Goal: Transaction & Acquisition: Purchase product/service

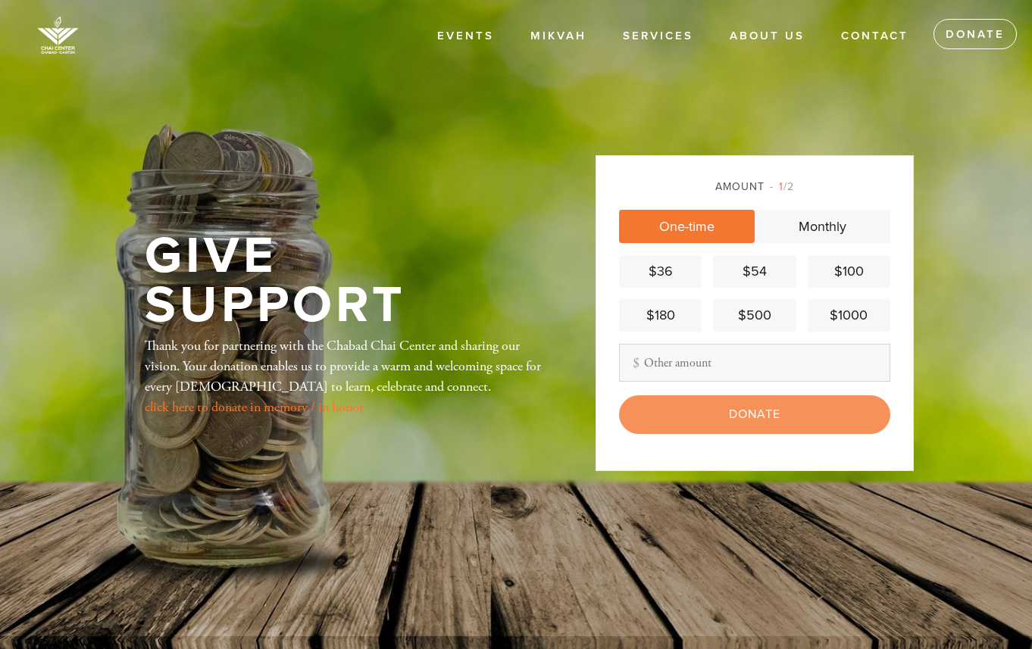
click at [890, 388] on div "Amount 1 /2 One-time Monthly $36 $54 $100 $180 $500 $1000 Other Amount Contribu…" at bounding box center [755, 312] width 318 height 315
click at [665, 314] on div "$180" at bounding box center [660, 315] width 70 height 20
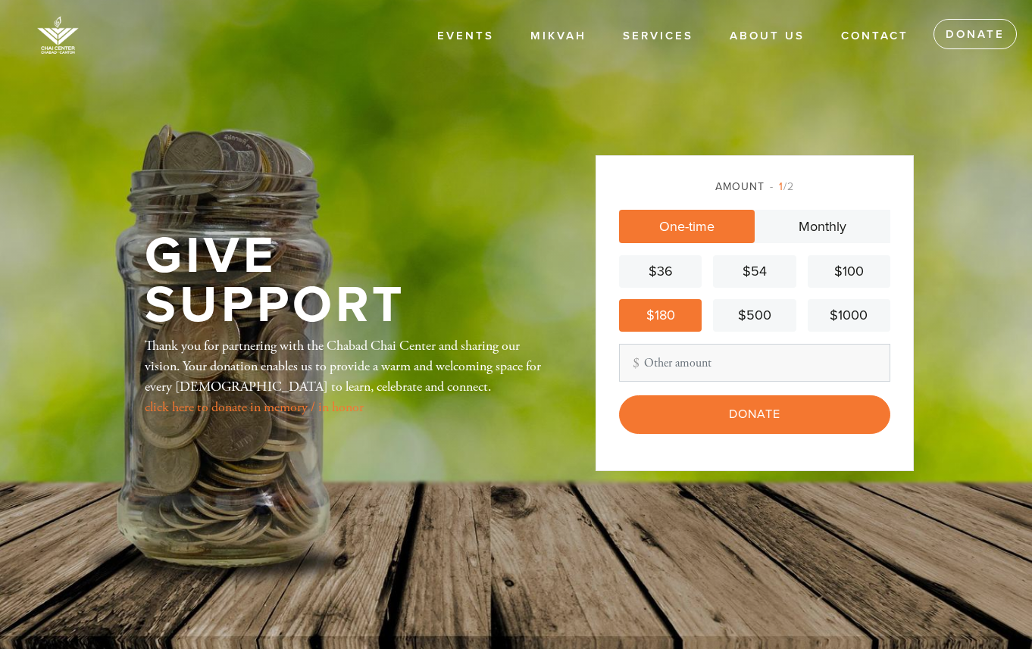
click at [894, 340] on div "Amount 1 /2 One-time Monthly $36 $54 $100 $180 $500 $1000 Other Amount Contribu…" at bounding box center [755, 312] width 318 height 315
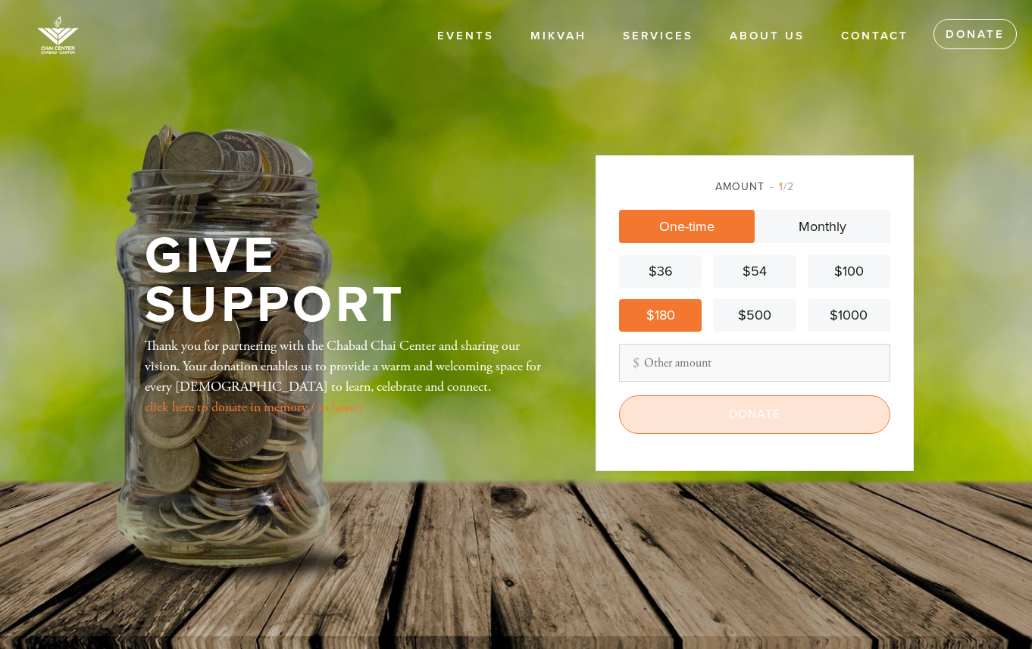
click at [756, 417] on input "Donate" at bounding box center [754, 415] width 271 height 38
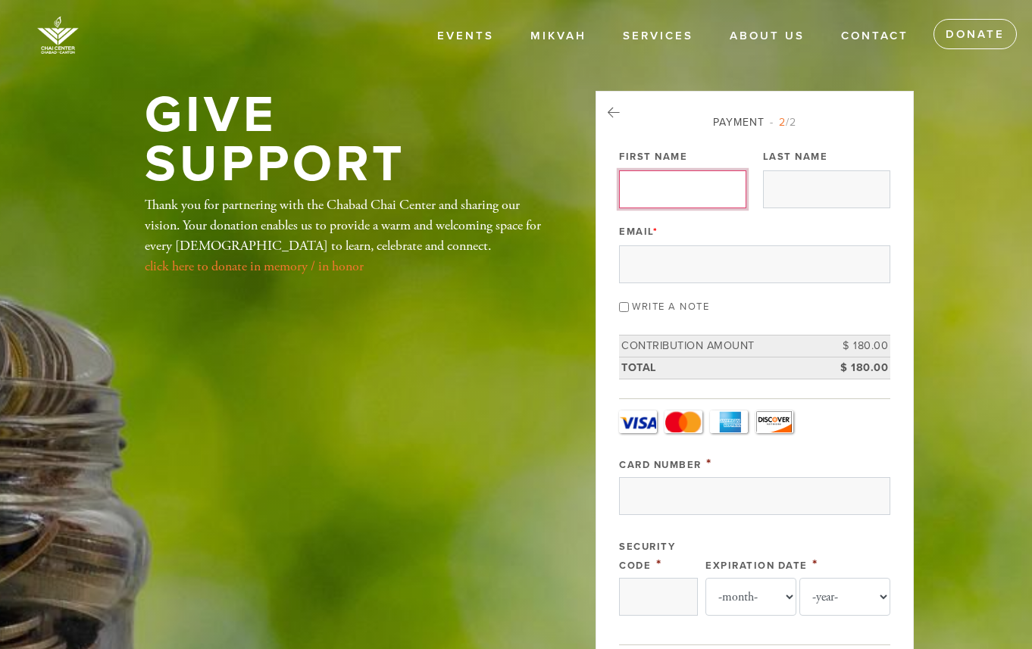
click at [709, 185] on input "First Name" at bounding box center [682, 190] width 127 height 38
type input "[PERSON_NAME]"
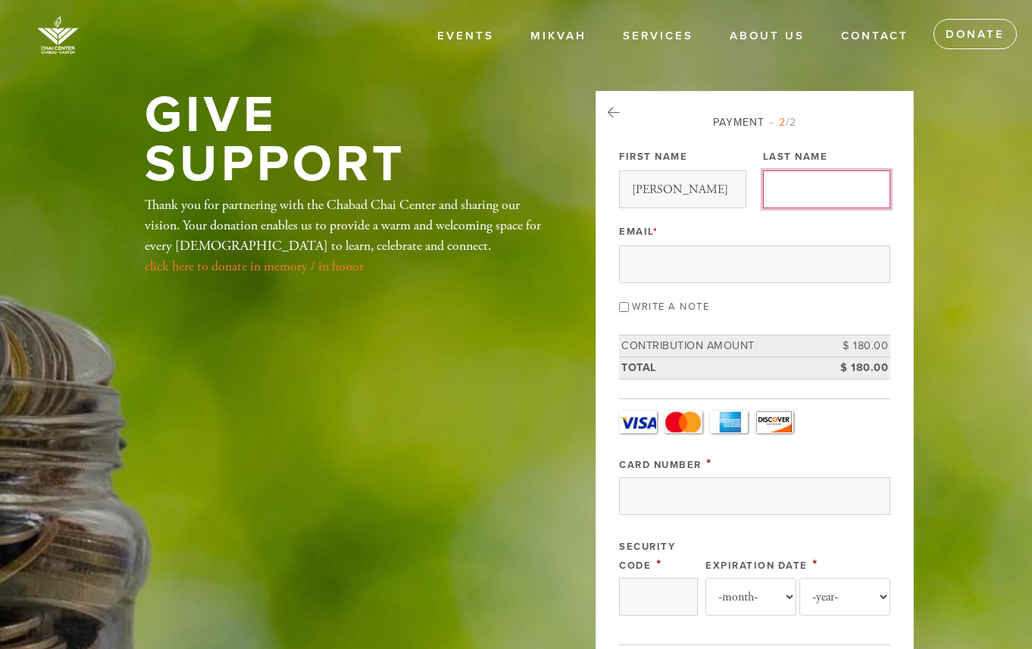
click at [821, 194] on input "Last Name" at bounding box center [826, 190] width 127 height 38
type input "[PERSON_NAME]"
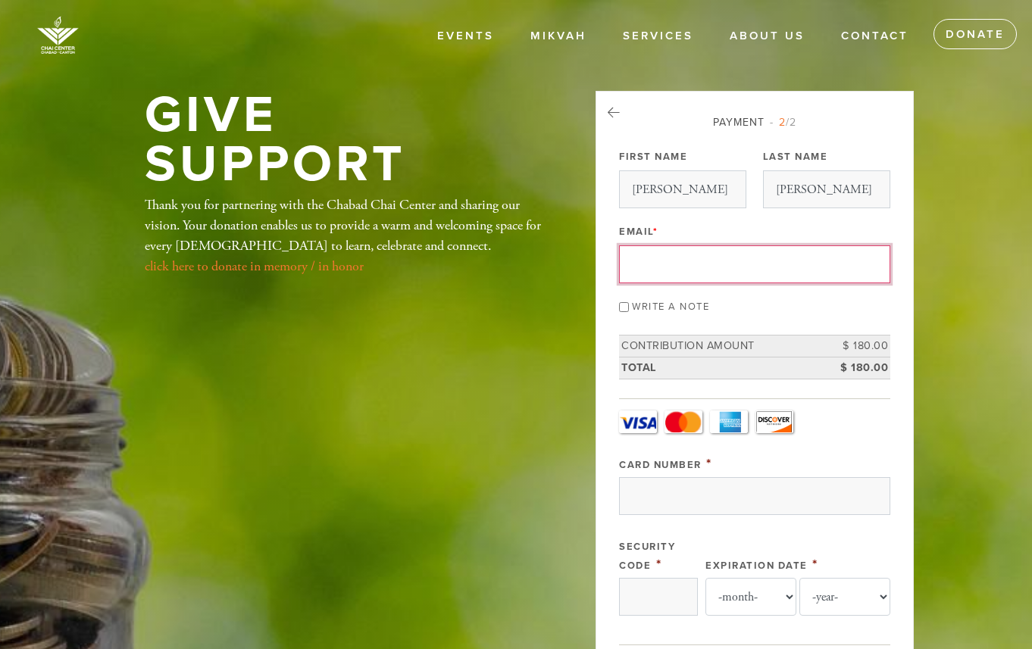
click at [791, 265] on input "Email *" at bounding box center [754, 265] width 271 height 38
type input "lyakirevich@gmail.com"
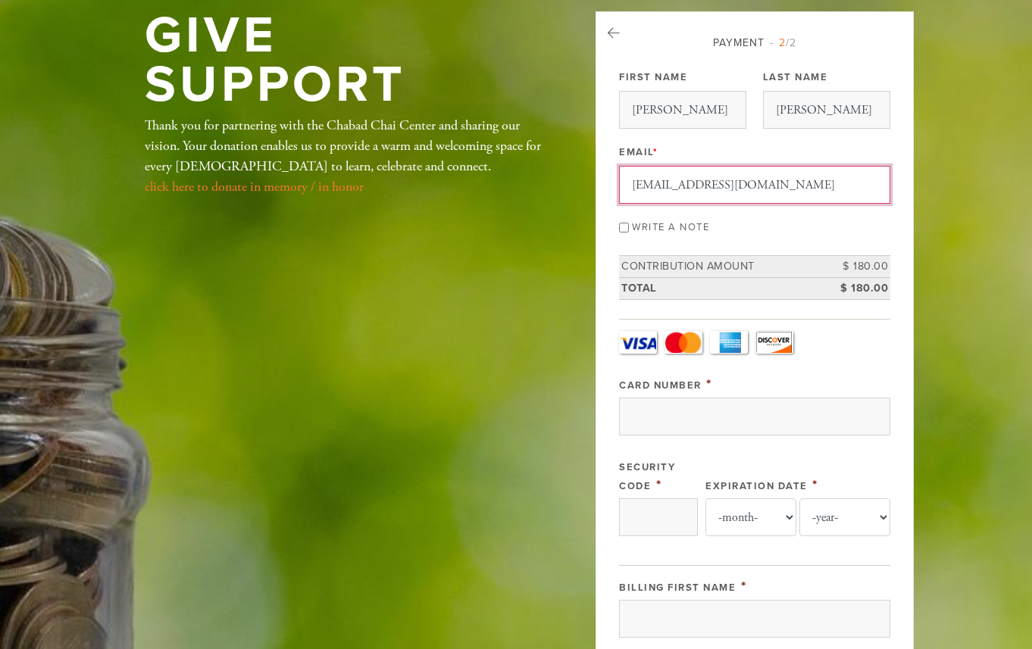
scroll to position [112, 0]
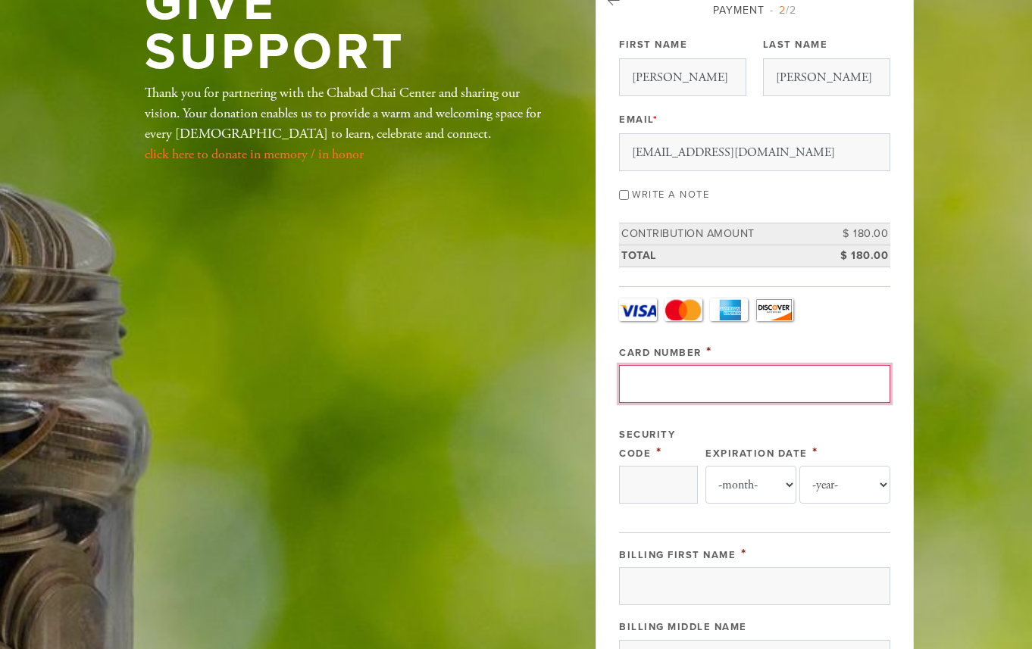
click at [729, 392] on input "Card Number" at bounding box center [754, 384] width 271 height 38
type input "5466308137311000"
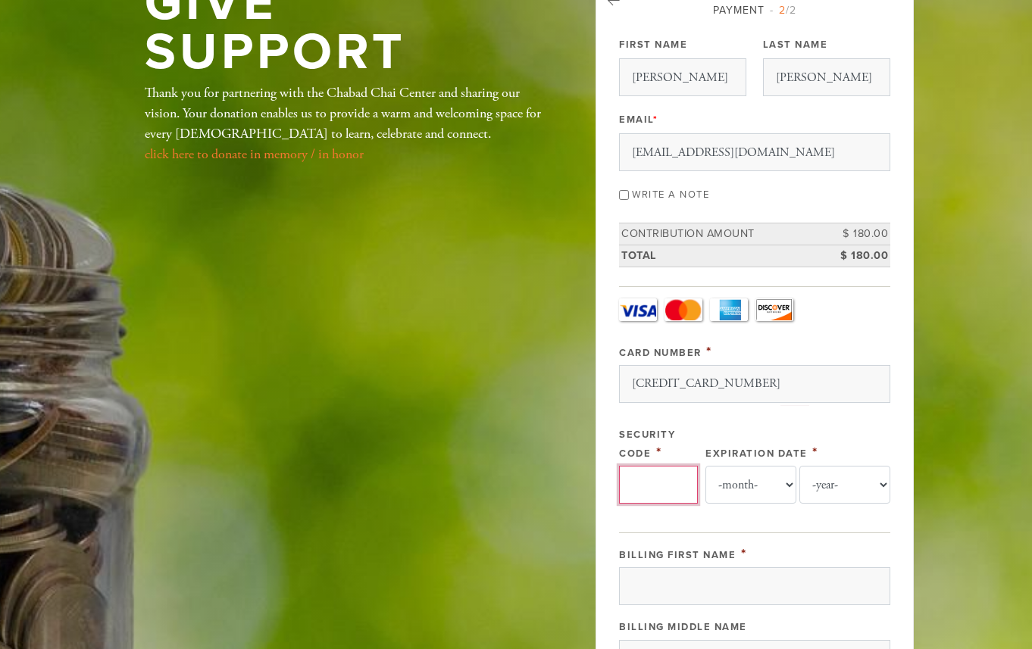
click at [662, 488] on input "Security Code" at bounding box center [658, 485] width 79 height 38
type input "660"
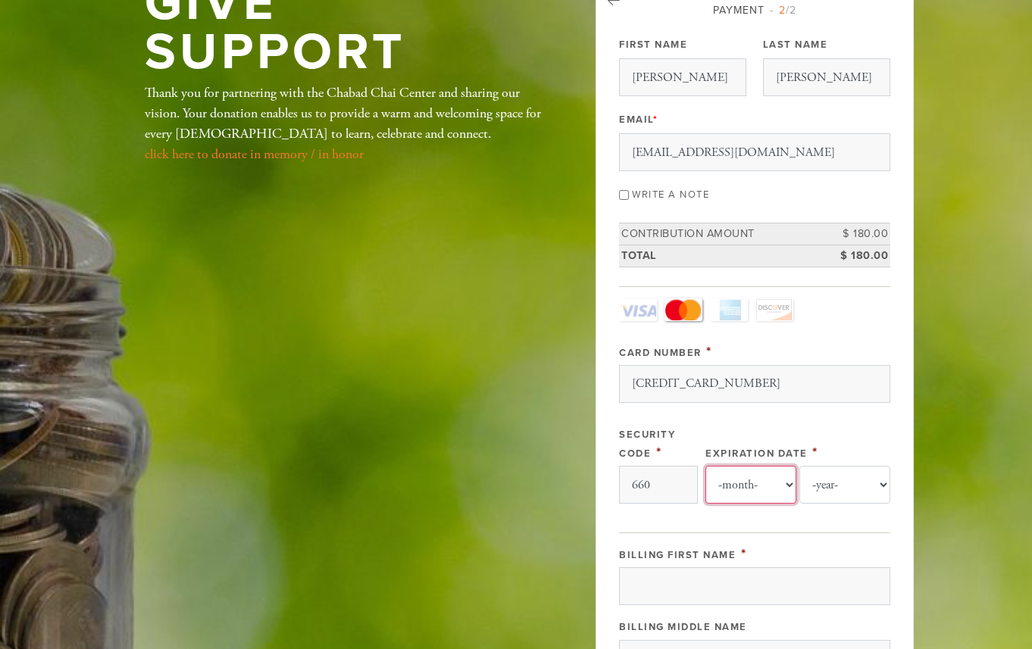
click at [785, 482] on select "-month- Jan Feb Mar Apr May Jun Jul Aug Sep Oct Nov Dec" at bounding box center [751, 485] width 91 height 38
select select "10"
click at [875, 483] on select "-year- 2025 2026 2027 2028 2029 2030 2031 2032 2033 2034 2035" at bounding box center [845, 485] width 91 height 38
select select "2027"
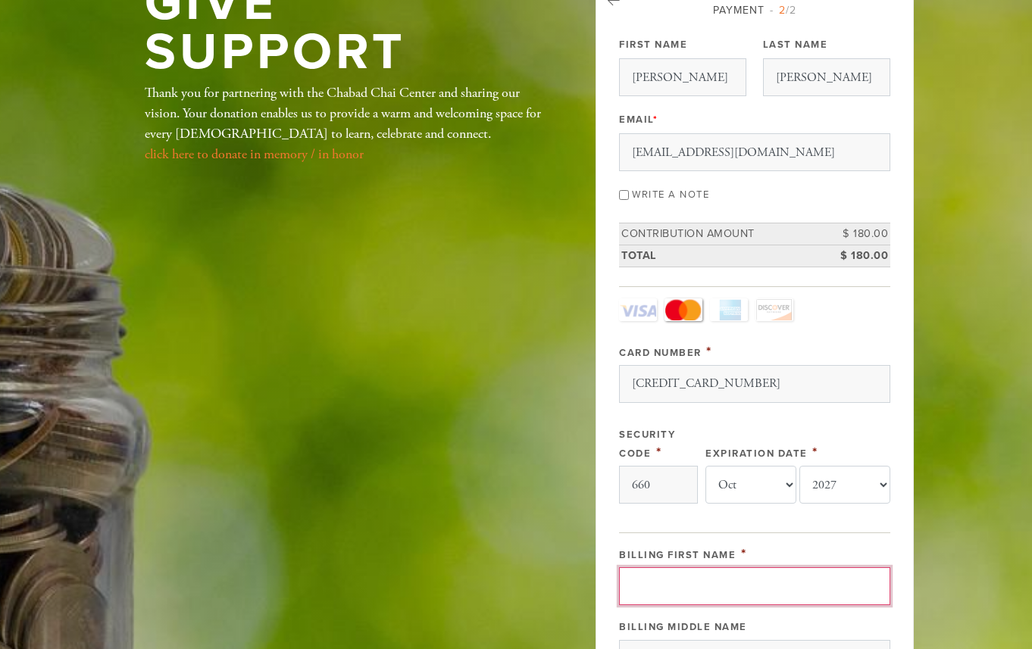
click at [735, 594] on input "Billing First Name" at bounding box center [754, 587] width 271 height 38
type input "Leo"
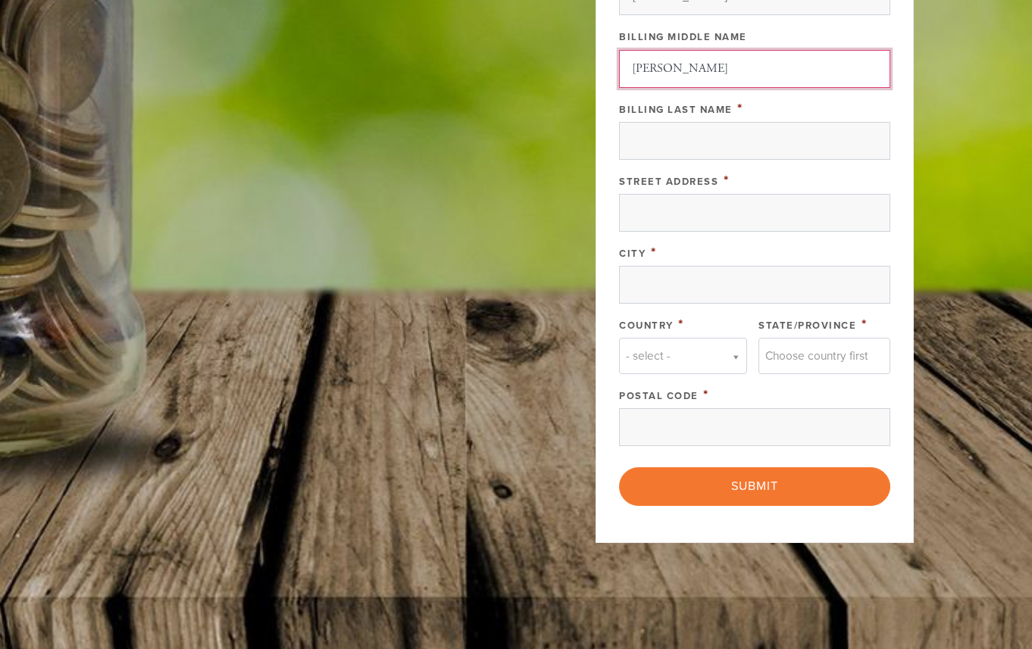
scroll to position [672, 0]
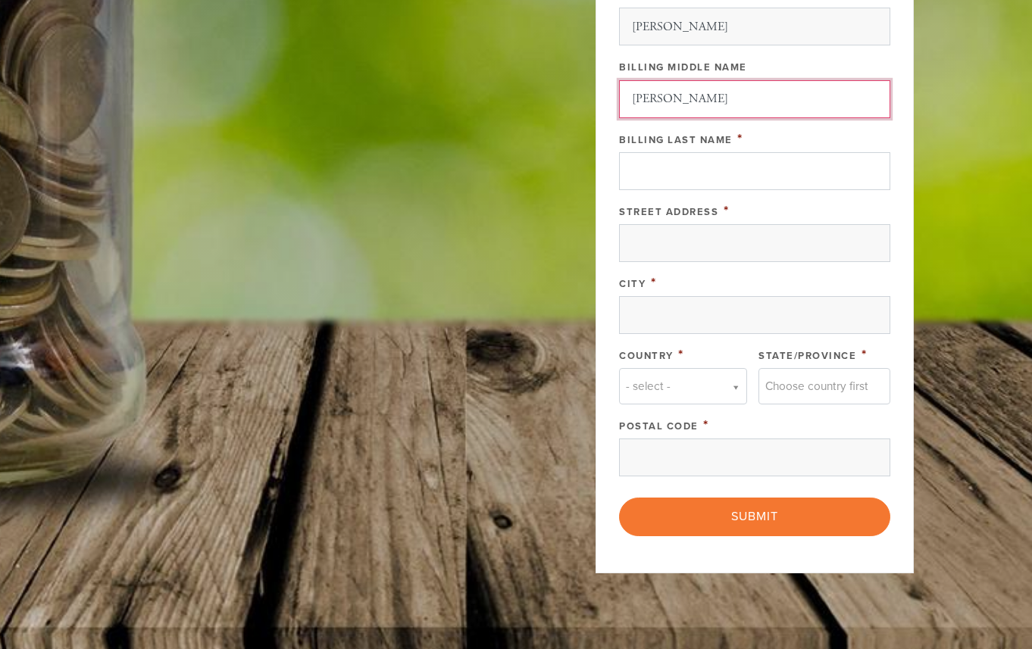
type input "Yakirevich"
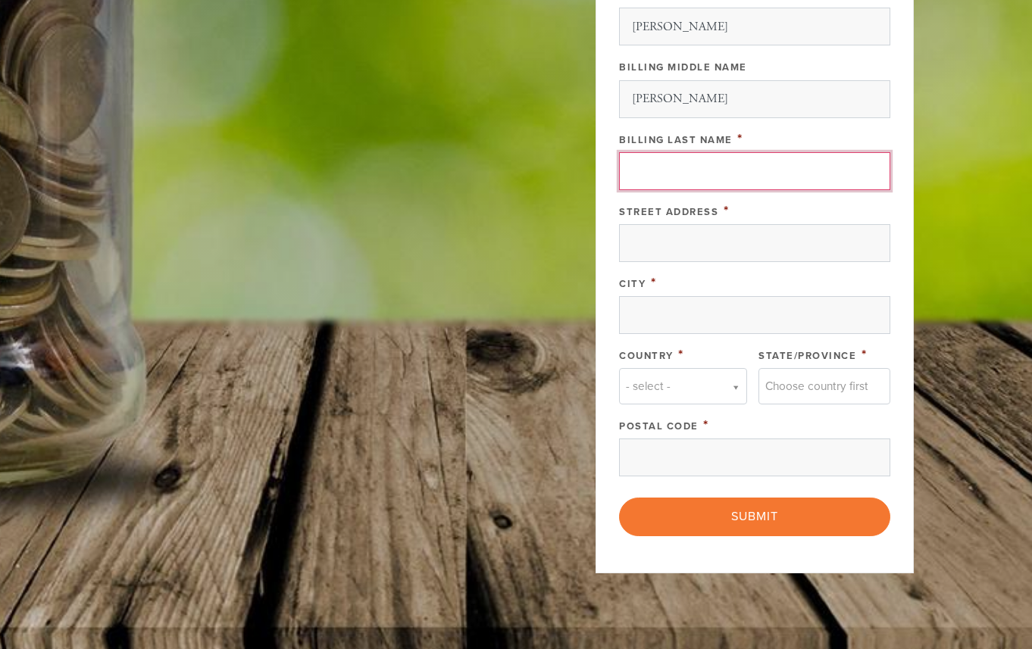
click at [693, 160] on input "Billing Last Name" at bounding box center [754, 171] width 271 height 38
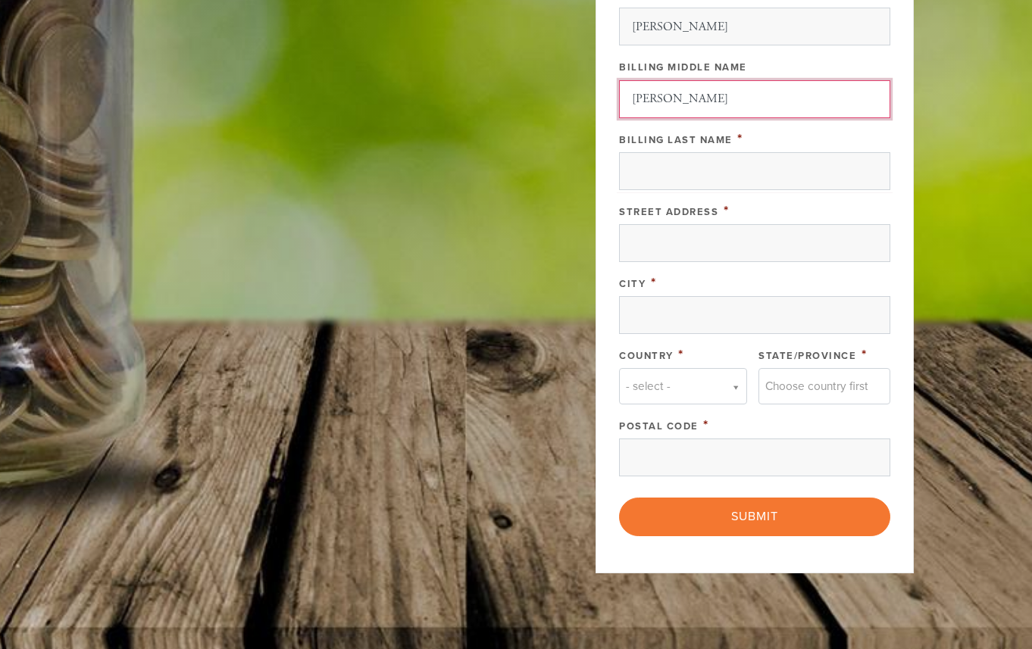
click at [652, 97] on input "Yakirevich" at bounding box center [754, 99] width 271 height 38
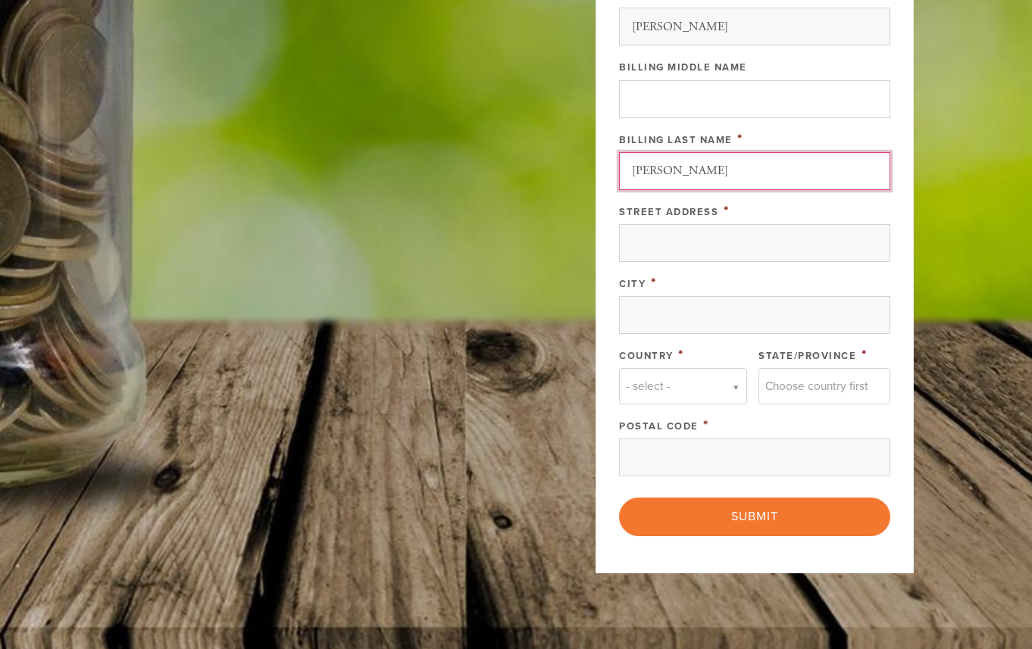
type input "Yakirevich"
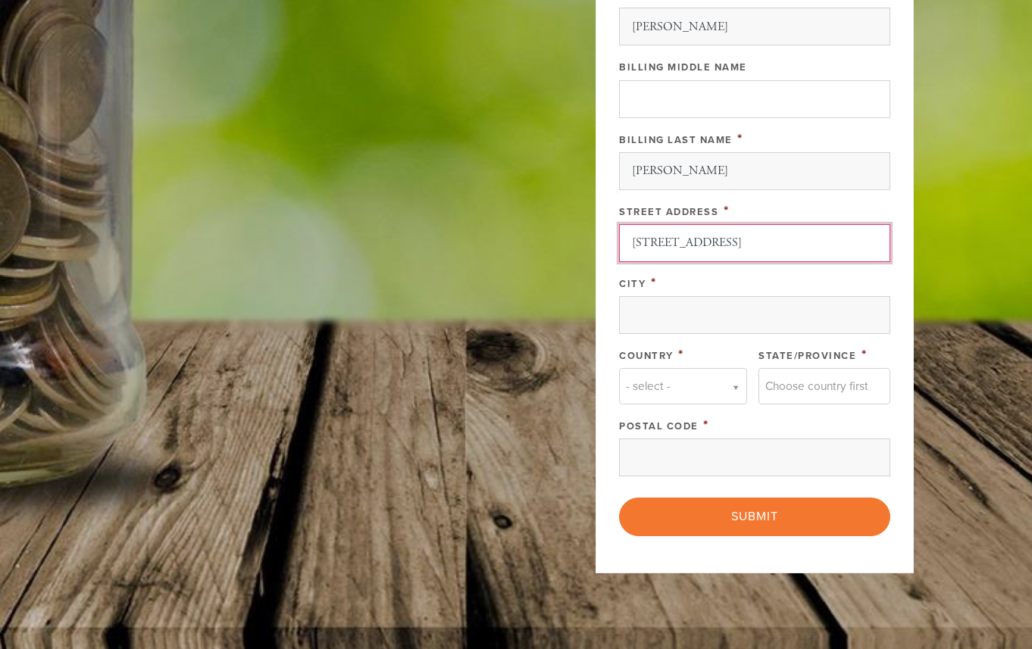
type input "28 Deerfield Rd"
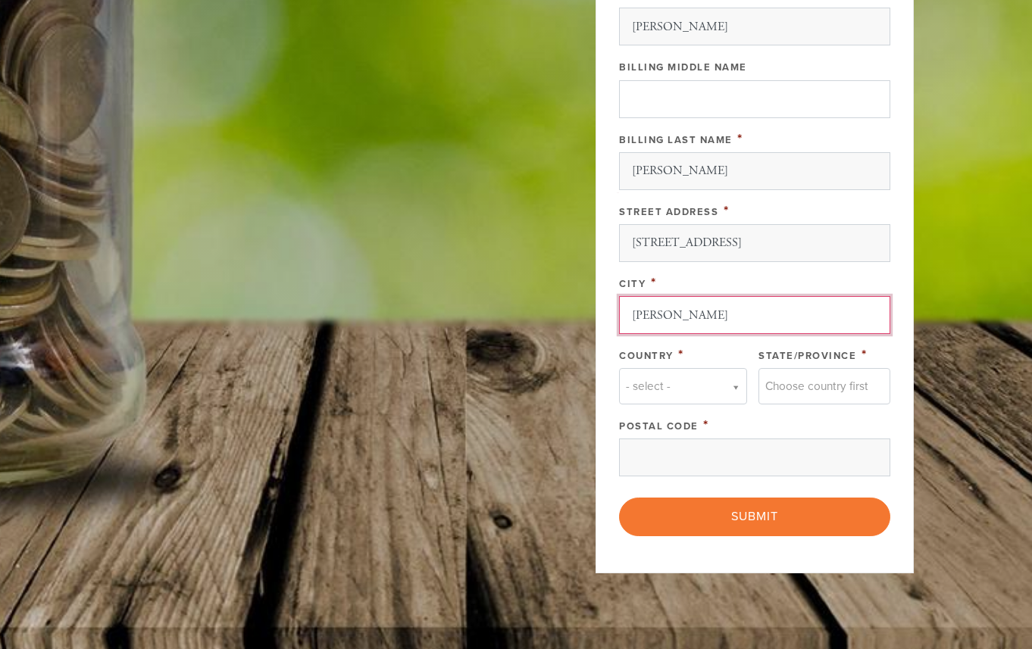
type input "Sharon"
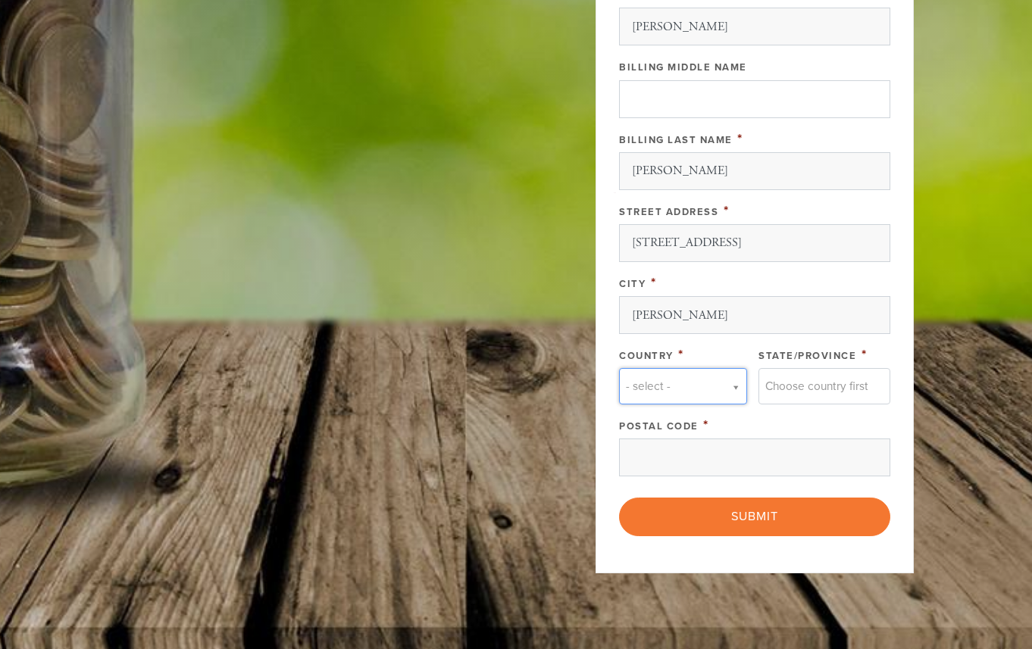
type input "m"
type input "u"
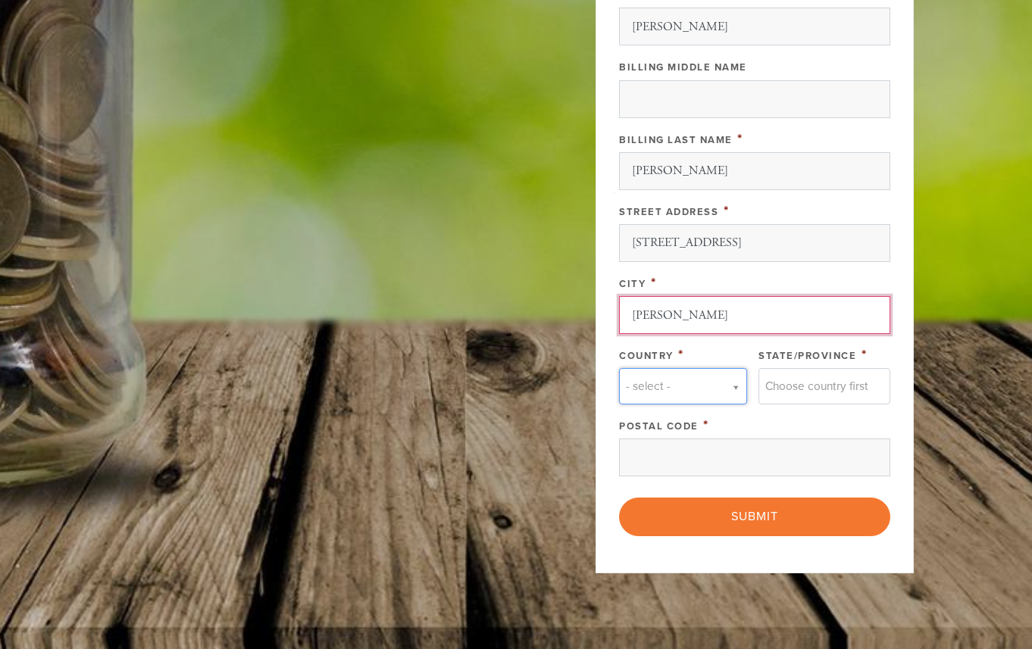
click at [700, 316] on input "Sharon" at bounding box center [754, 315] width 271 height 38
type input "u"
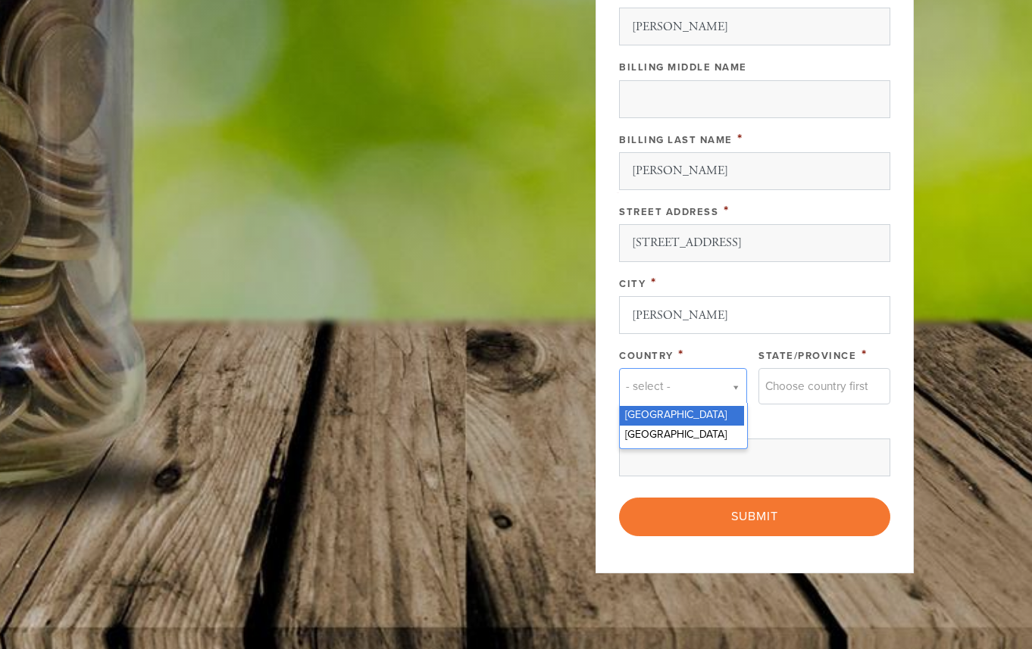
type input "uuu"
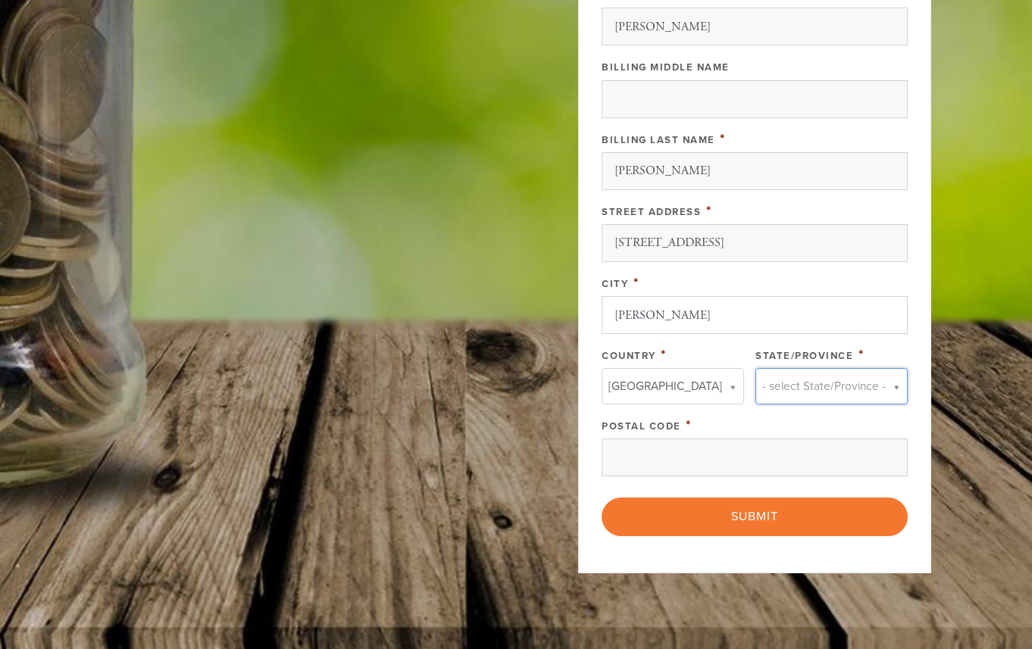
type input "m"
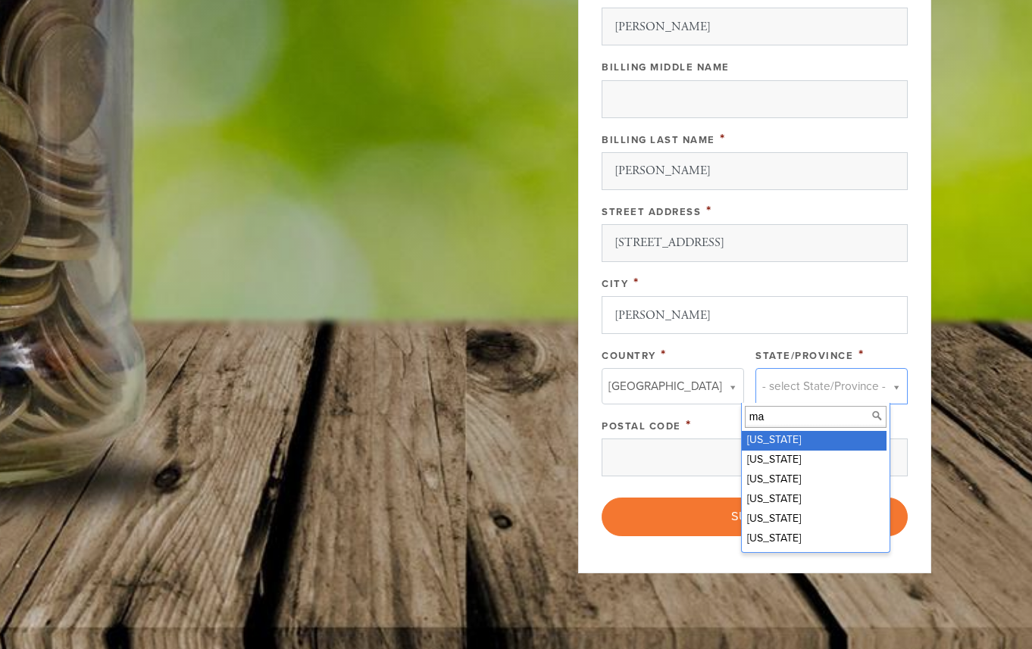
type input "mas"
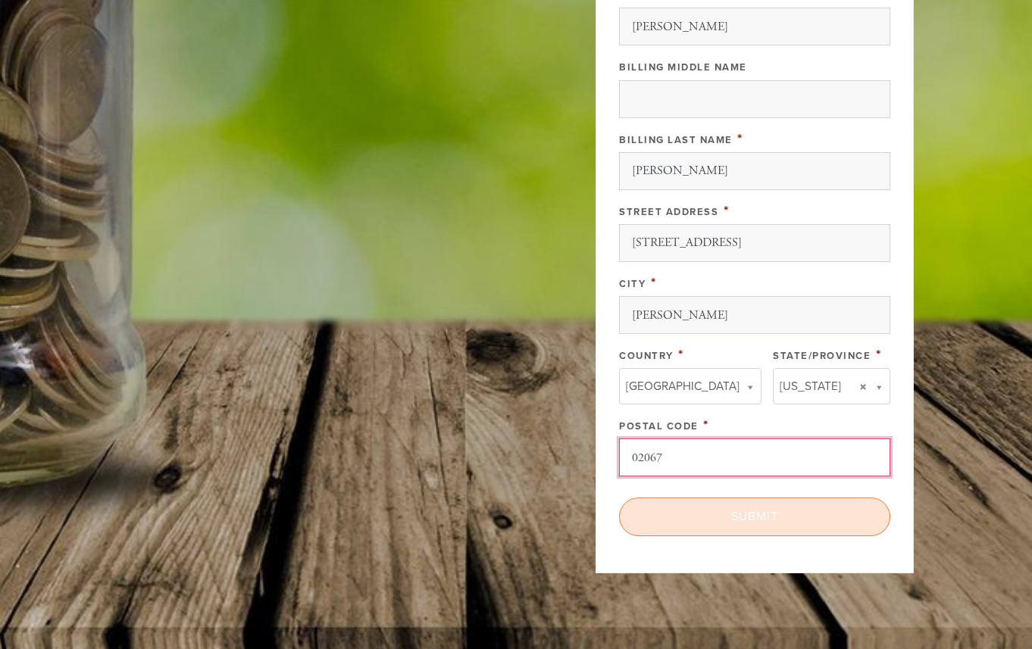
type input "02067"
click at [754, 524] on input "Submit" at bounding box center [754, 517] width 271 height 38
